Goal: Information Seeking & Learning: Learn about a topic

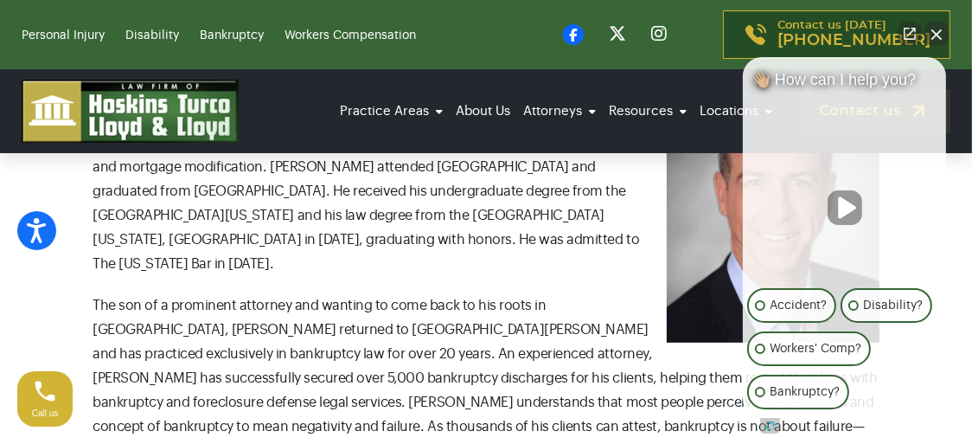
scroll to position [704, 0]
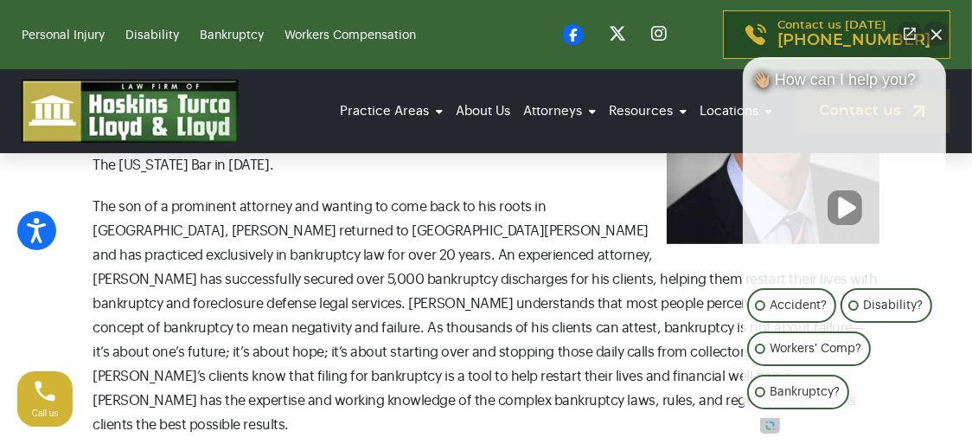
click at [938, 33] on button "Close Intaker Chat Widget" at bounding box center [936, 34] width 24 height 24
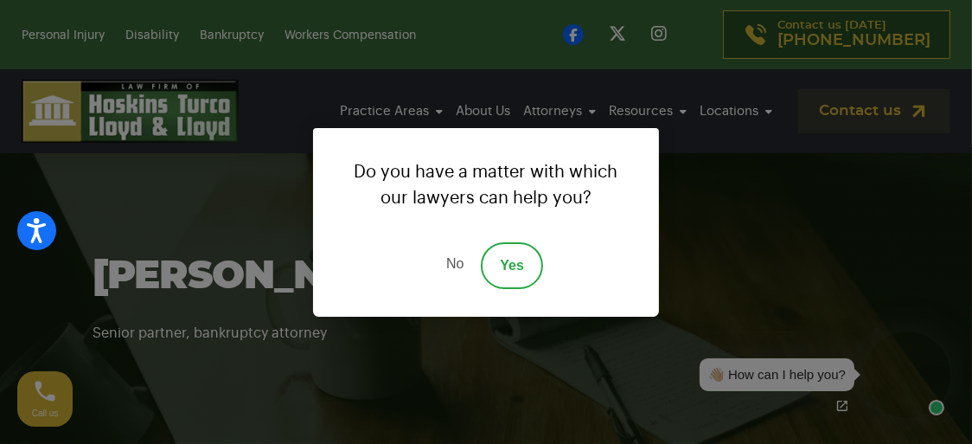
scroll to position [3, 0]
click at [448, 271] on link "No" at bounding box center [455, 265] width 52 height 47
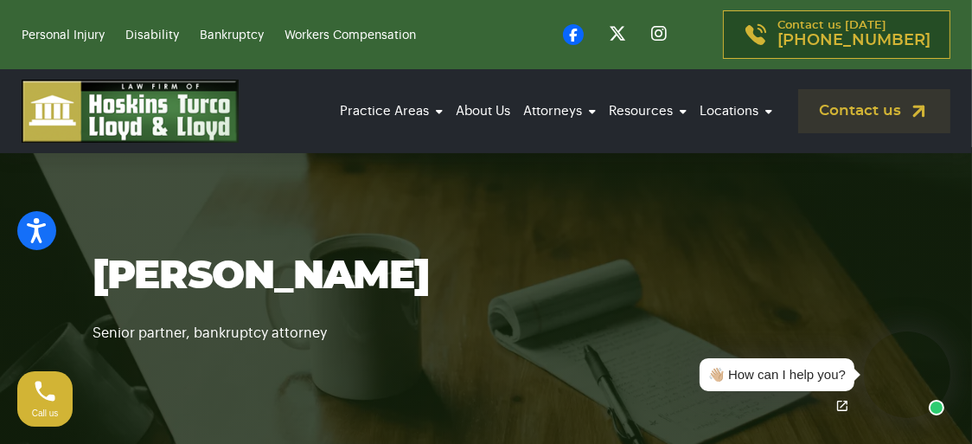
scroll to position [6, 0]
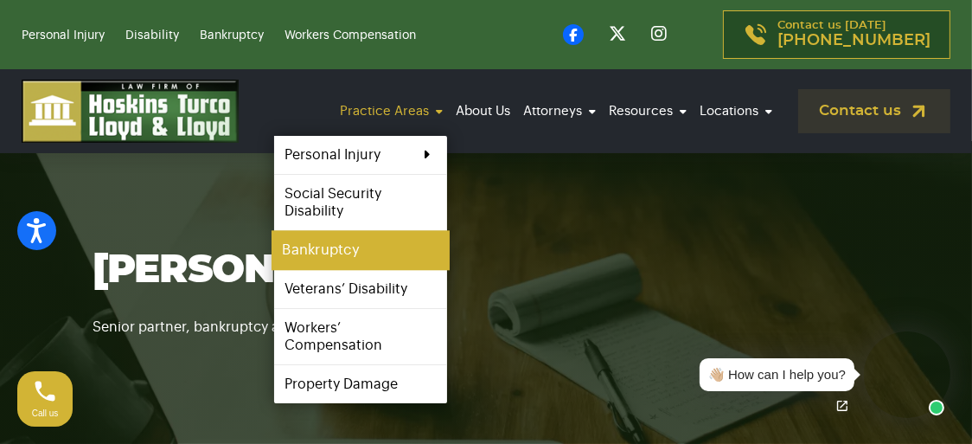
click at [366, 243] on link "Bankruptcy" at bounding box center [361, 249] width 178 height 39
